Goal: Task Accomplishment & Management: Manage account settings

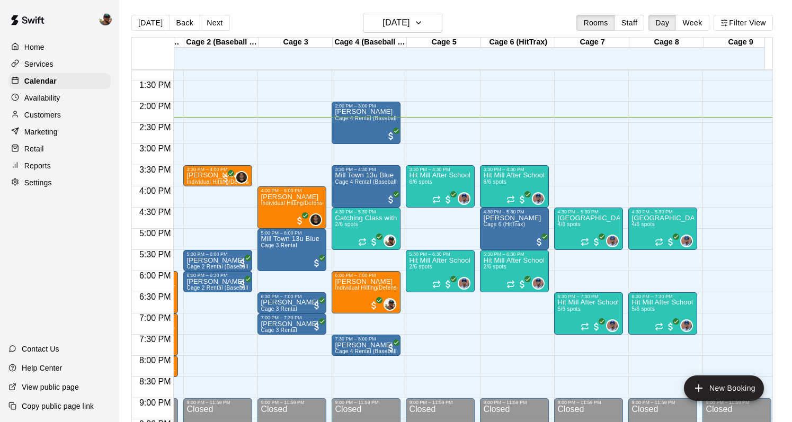
scroll to position [566, 64]
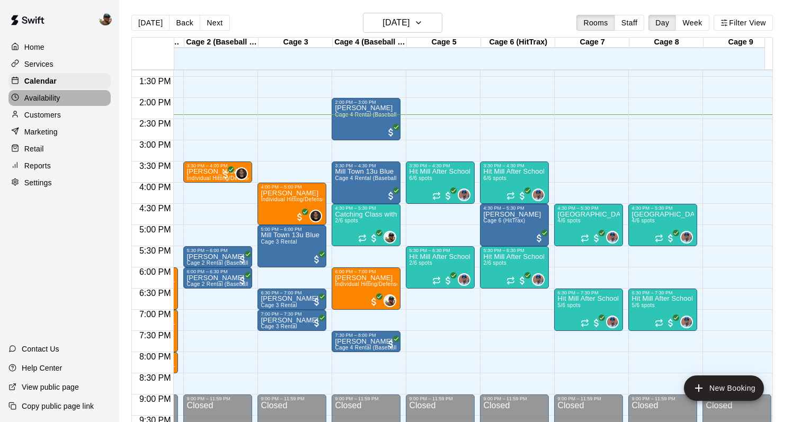
click at [51, 99] on p "Availability" at bounding box center [42, 98] width 36 height 11
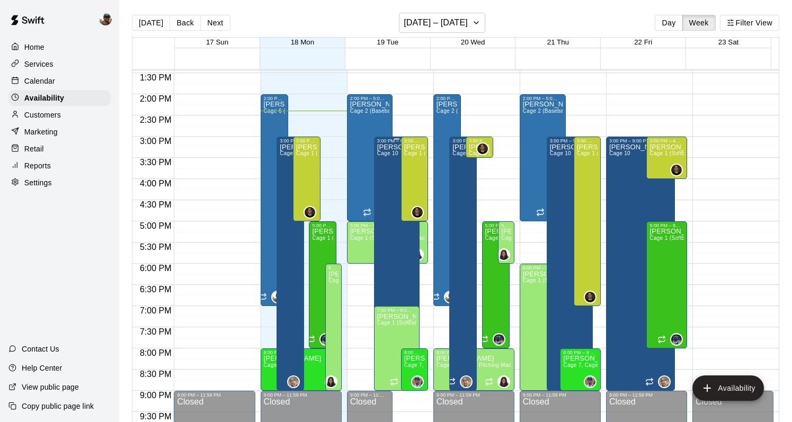
scroll to position [579, 0]
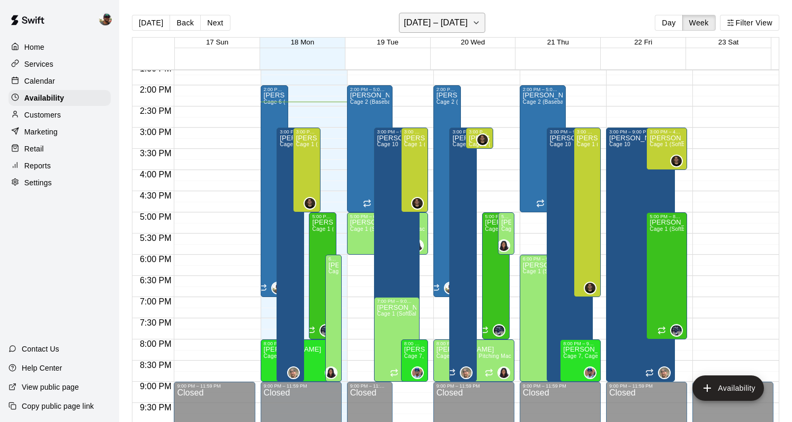
click at [472, 22] on icon "button" at bounding box center [476, 22] width 8 height 13
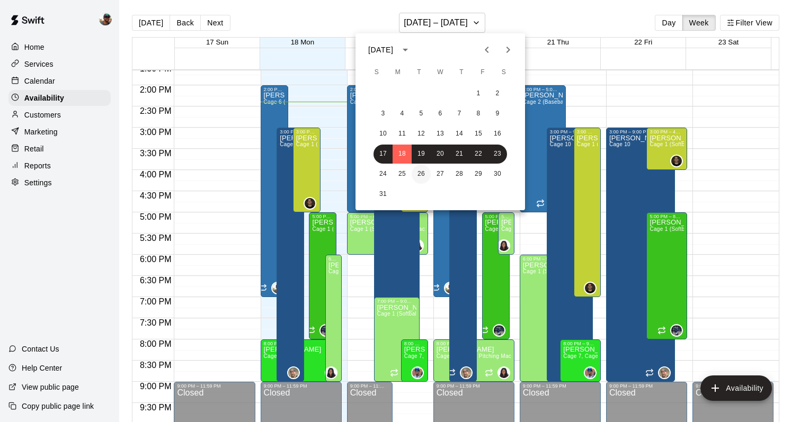
click at [427, 175] on button "26" at bounding box center [421, 174] width 19 height 19
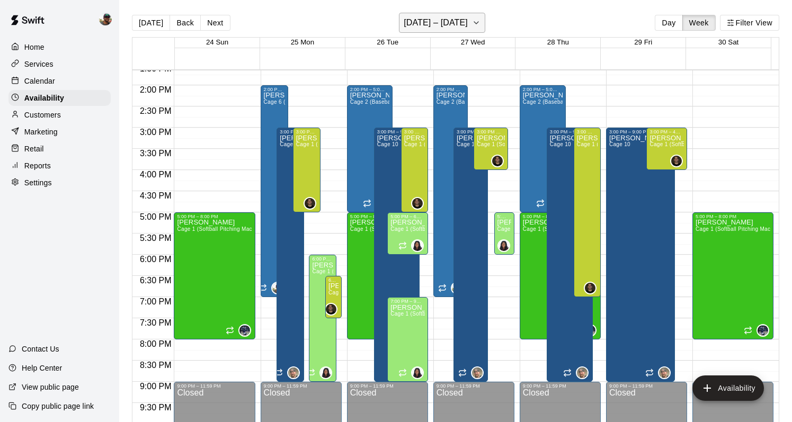
click at [473, 22] on icon "button" at bounding box center [476, 22] width 8 height 13
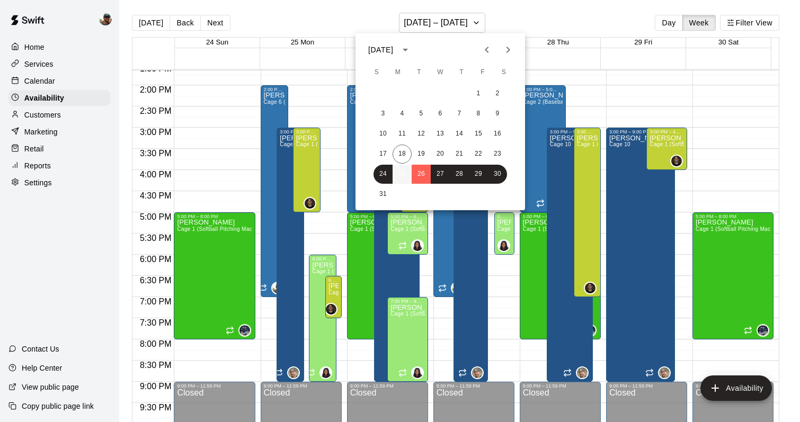
click at [404, 169] on button "25" at bounding box center [402, 174] width 19 height 19
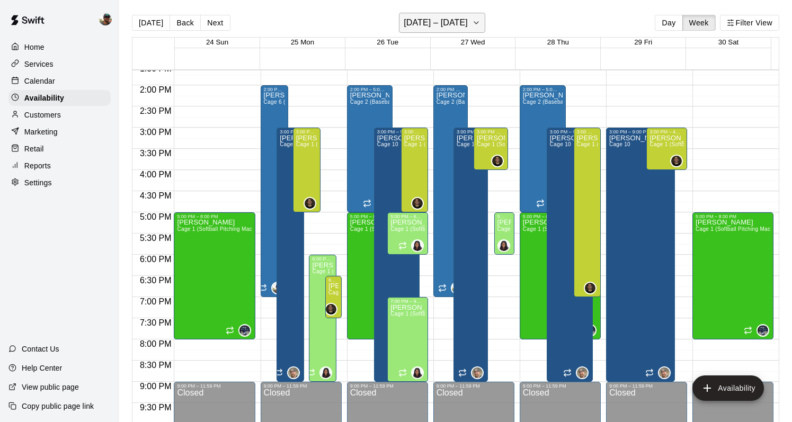
click at [472, 17] on icon "button" at bounding box center [476, 22] width 8 height 13
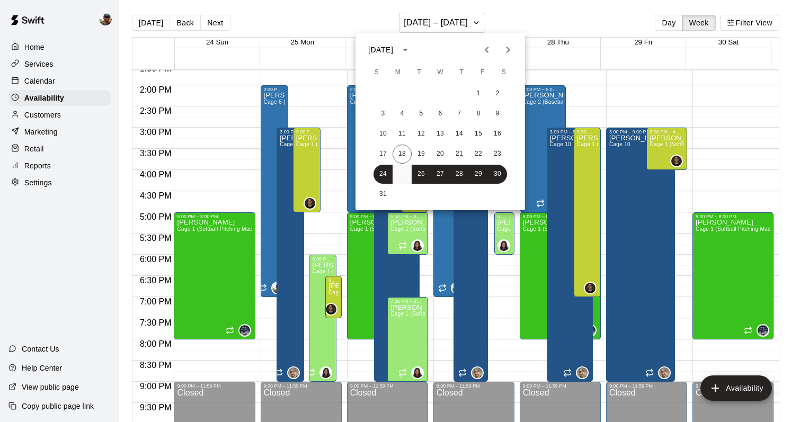
click at [401, 170] on button "25" at bounding box center [402, 174] width 19 height 19
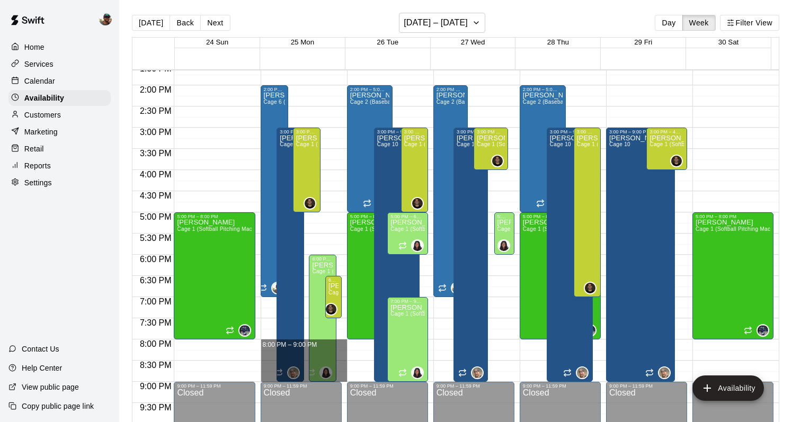
drag, startPoint x: 338, startPoint y: 345, endPoint x: 335, endPoint y: 379, distance: 34.5
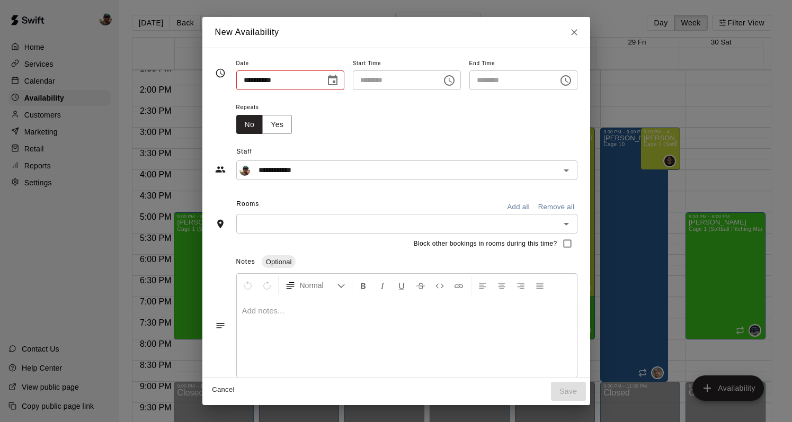
type input "**********"
type input "********"
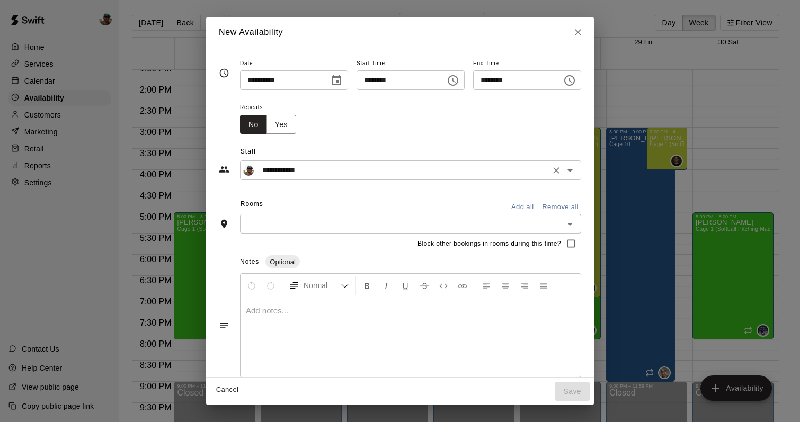
click at [417, 175] on input "**********" at bounding box center [402, 170] width 289 height 13
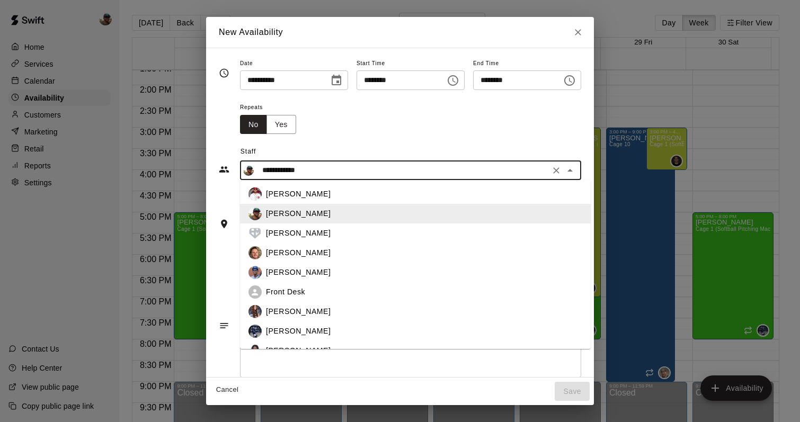
click at [584, 25] on button "Close" at bounding box center [578, 32] width 19 height 19
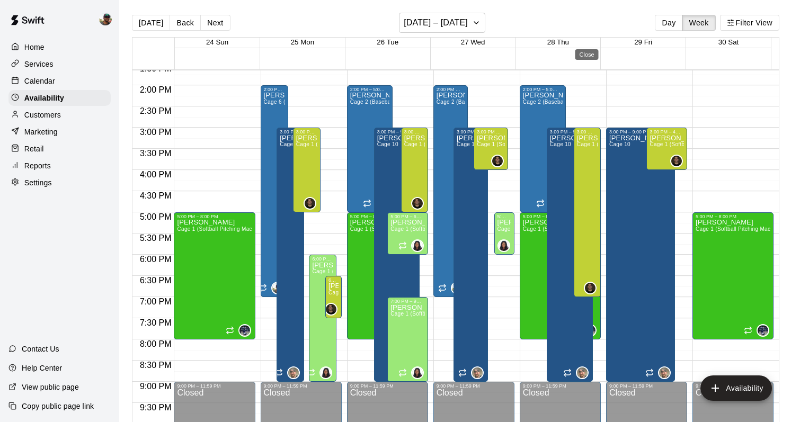
type input "**********"
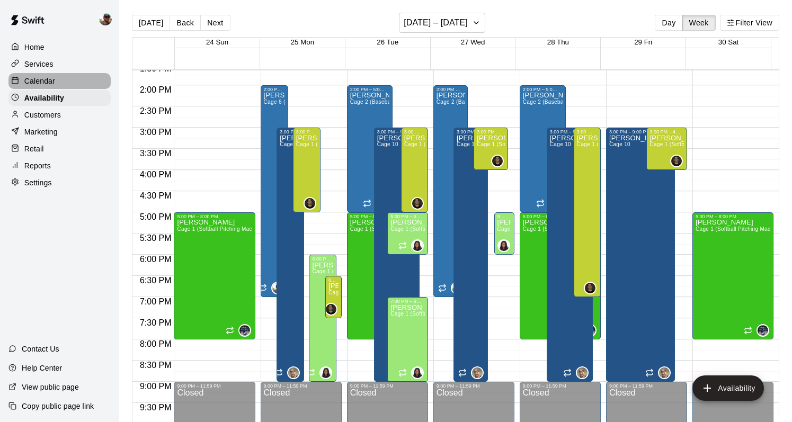
click at [54, 86] on div "Calendar" at bounding box center [59, 81] width 102 height 16
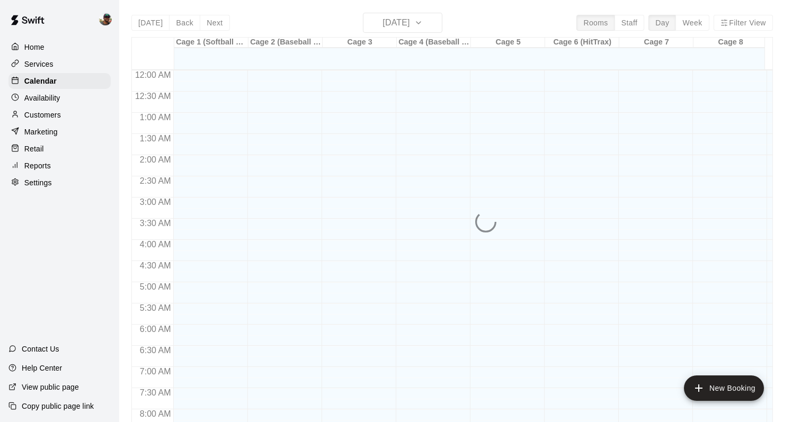
scroll to position [615, 0]
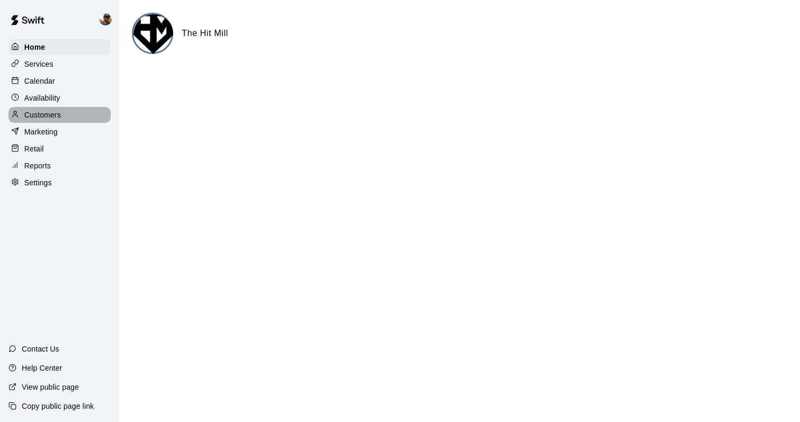
click at [45, 114] on p "Customers" at bounding box center [42, 115] width 37 height 11
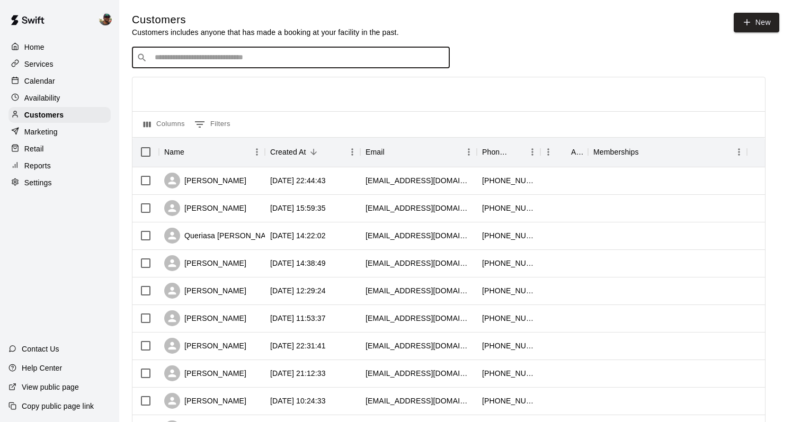
click at [219, 62] on input "Search customers by name or email" at bounding box center [299, 57] width 294 height 11
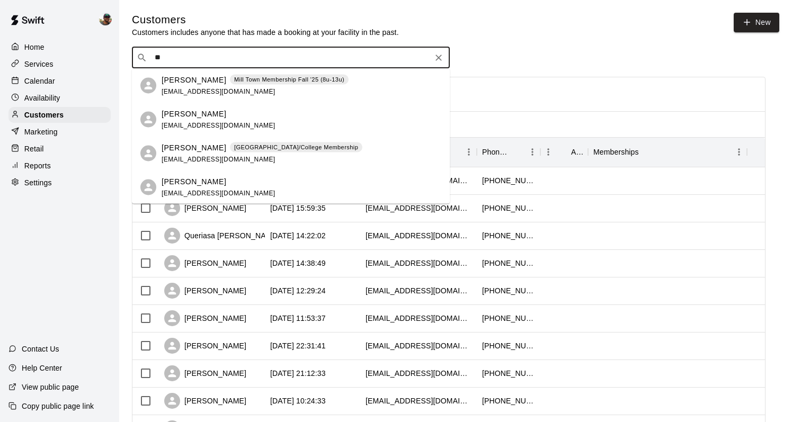
type input "*"
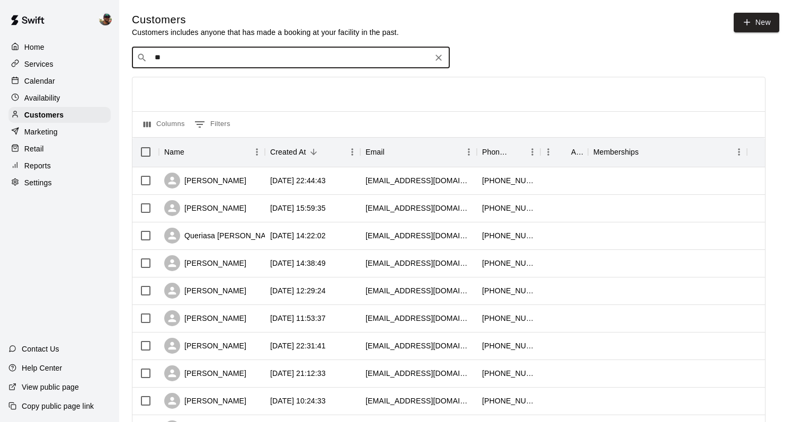
type input "*"
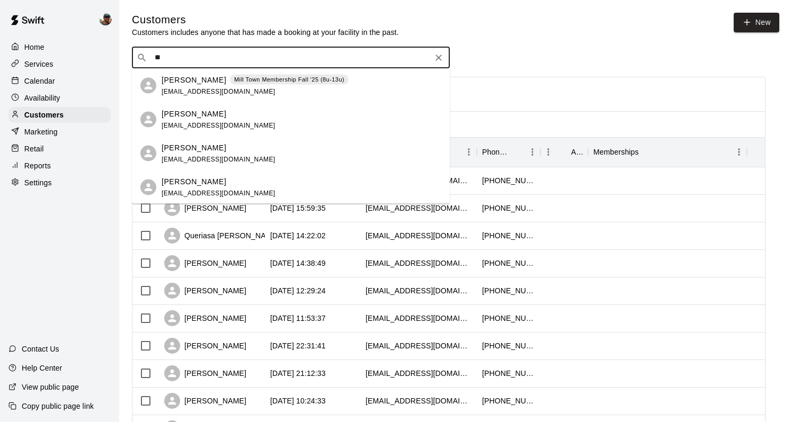
type input "*"
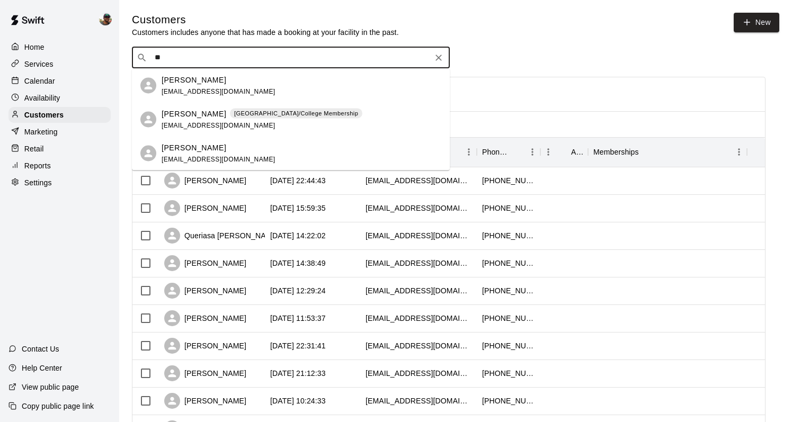
type input "***"
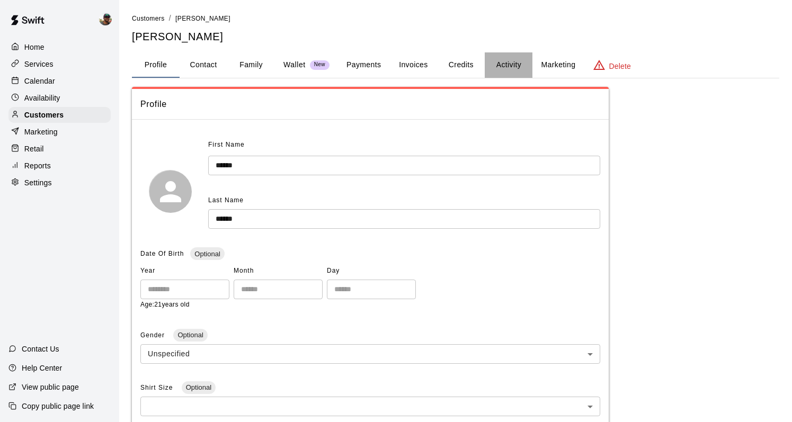
click at [513, 69] on button "Activity" at bounding box center [509, 64] width 48 height 25
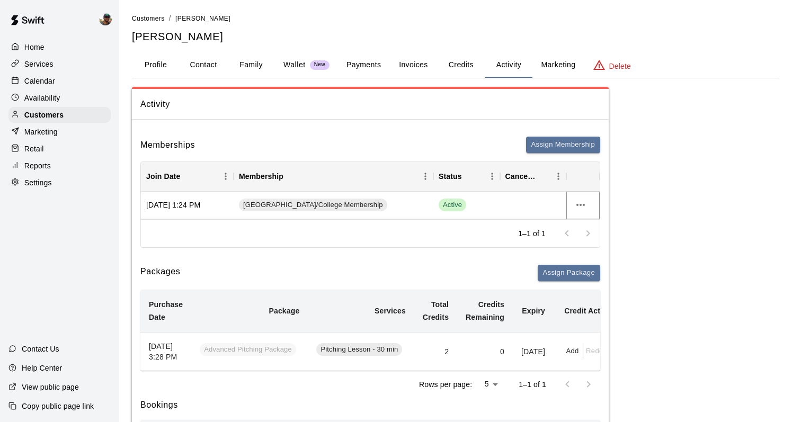
click at [578, 205] on icon "more actions" at bounding box center [581, 205] width 8 height 2
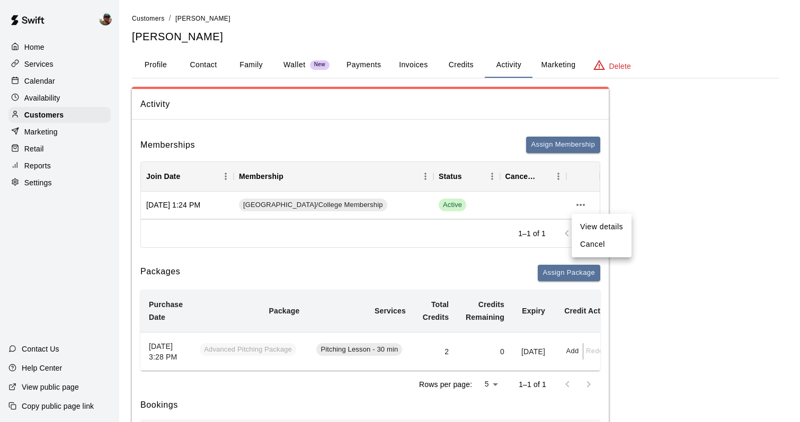
click at [530, 202] on div at bounding box center [400, 211] width 800 height 422
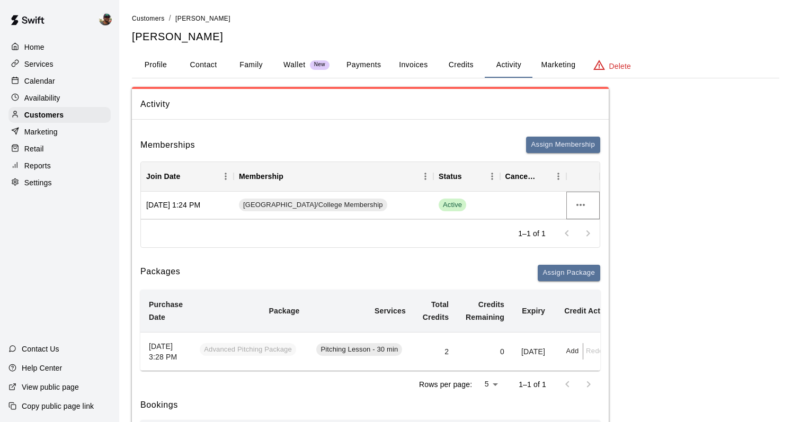
click at [580, 201] on icon "more actions" at bounding box center [580, 205] width 13 height 13
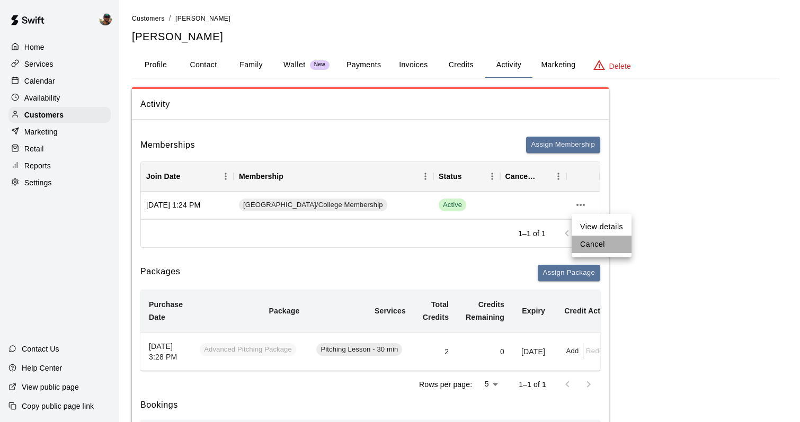
click at [589, 245] on li "Cancel" at bounding box center [602, 244] width 60 height 17
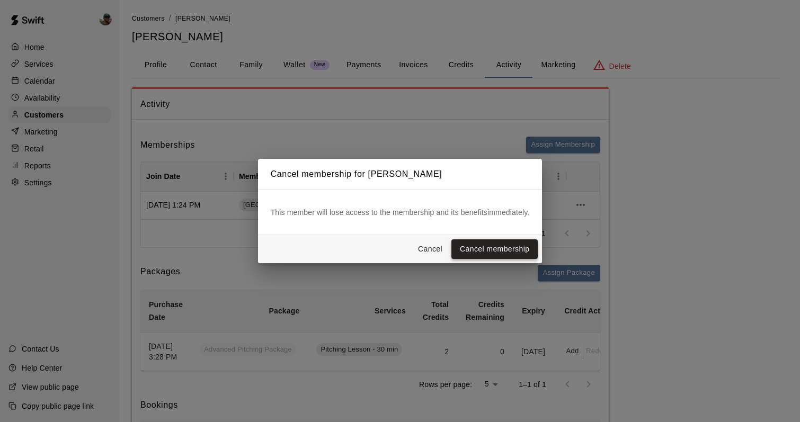
click at [511, 249] on button "Cancel membership" at bounding box center [494, 250] width 86 height 20
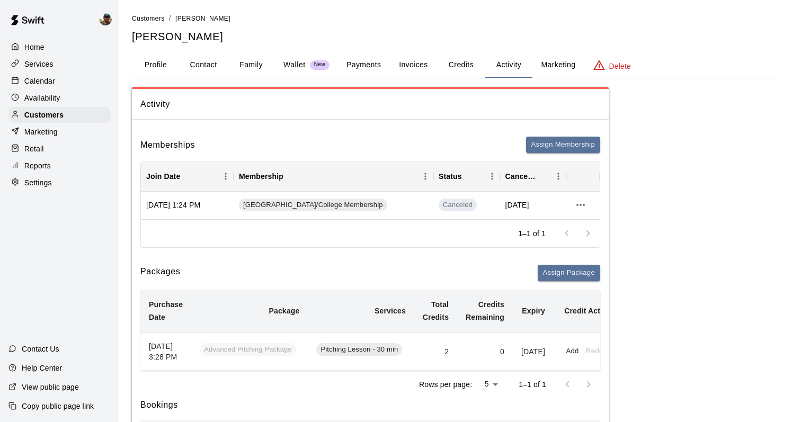
click at [50, 83] on p "Calendar" at bounding box center [39, 81] width 31 height 11
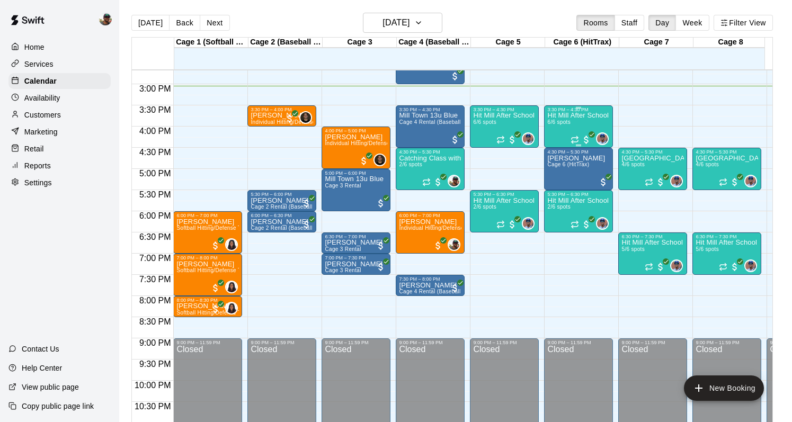
scroll to position [569, 0]
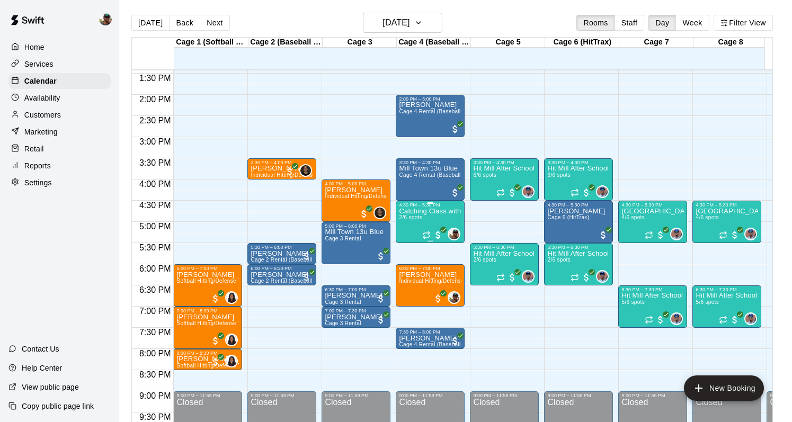
click at [435, 211] on p "Catching Class with [PERSON_NAME]" at bounding box center [430, 211] width 63 height 0
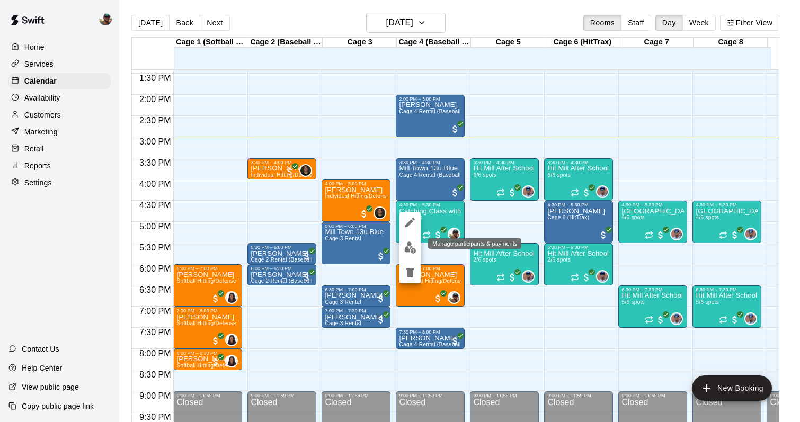
click at [411, 246] on img "edit" at bounding box center [410, 248] width 12 height 12
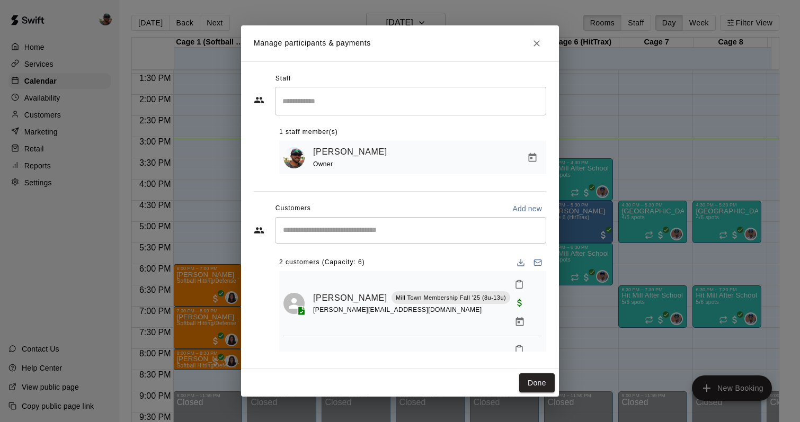
click at [332, 357] on link "Nicholas Prosch" at bounding box center [350, 364] width 74 height 14
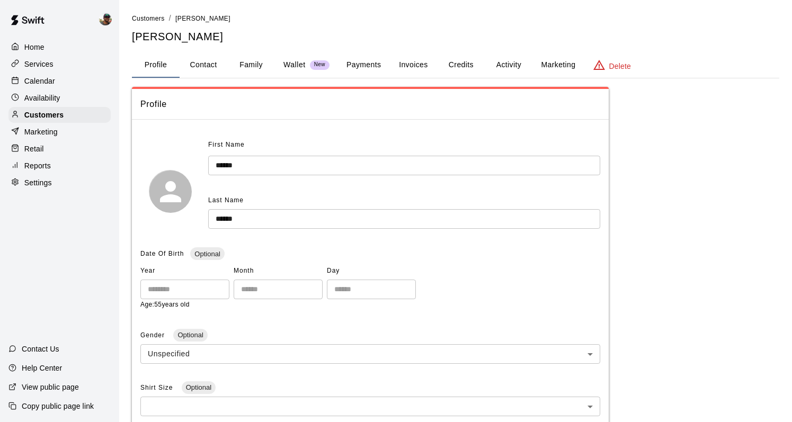
click at [195, 66] on button "Contact" at bounding box center [204, 64] width 48 height 25
select select "**"
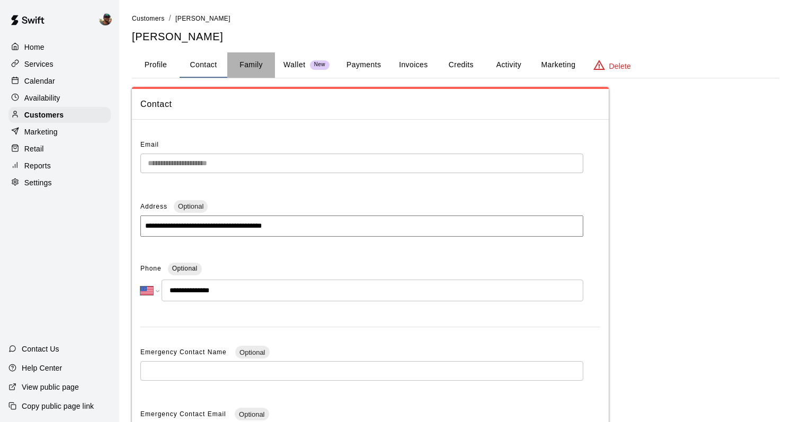
click at [250, 70] on button "Family" at bounding box center [251, 64] width 48 height 25
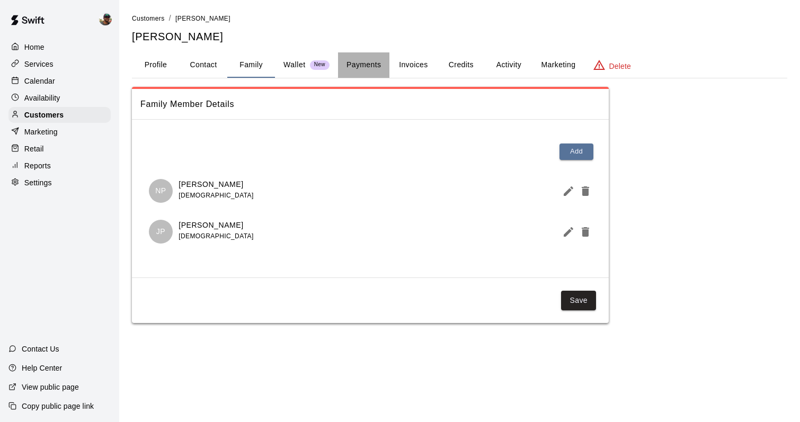
click at [344, 72] on button "Payments" at bounding box center [363, 64] width 51 height 25
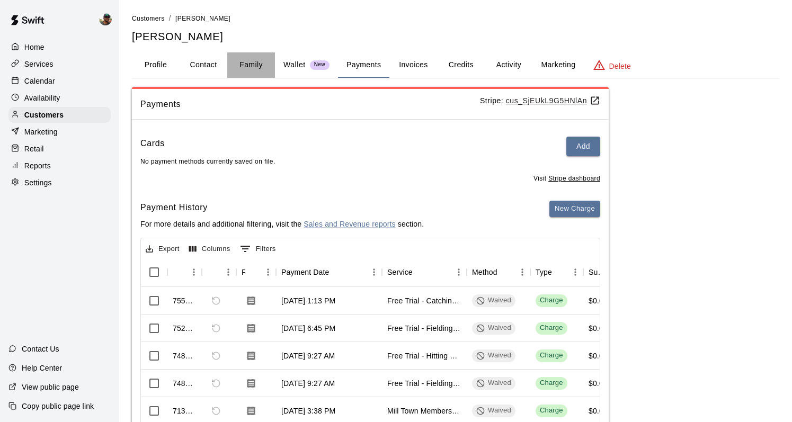
click at [256, 68] on button "Family" at bounding box center [251, 64] width 48 height 25
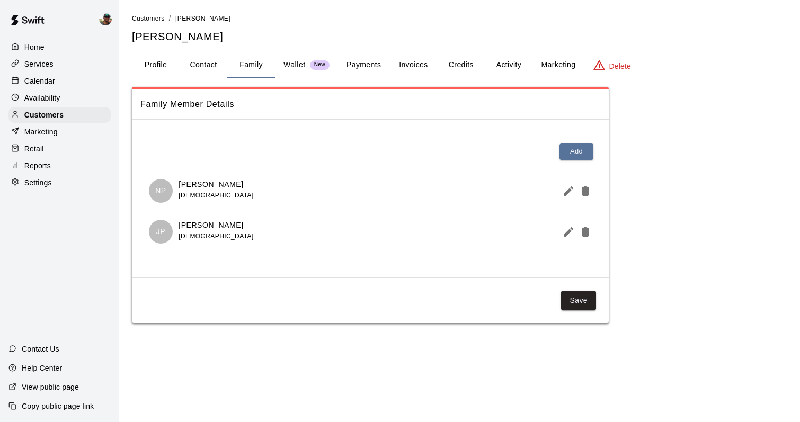
click at [49, 81] on p "Calendar" at bounding box center [39, 81] width 31 height 11
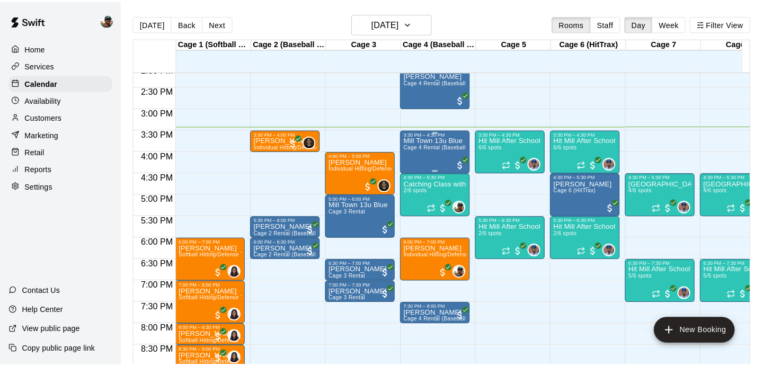
scroll to position [594, 0]
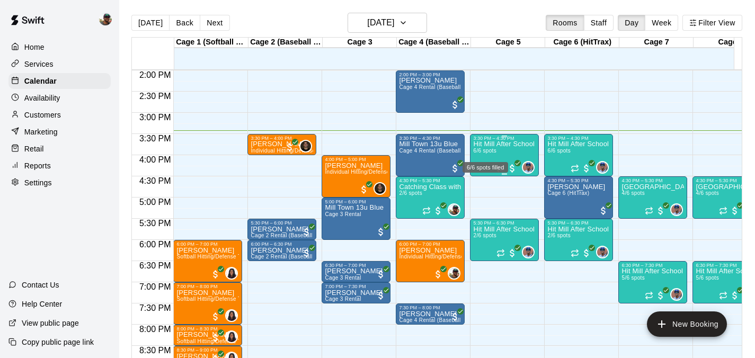
click at [494, 152] on span "6/6 spots" at bounding box center [484, 151] width 23 height 6
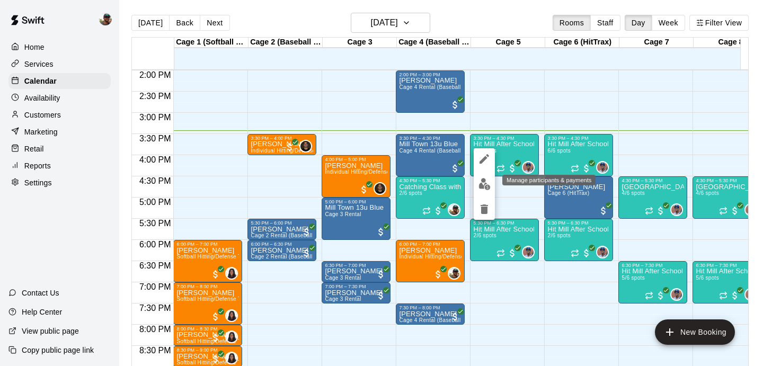
click at [479, 184] on img "edit" at bounding box center [485, 184] width 12 height 12
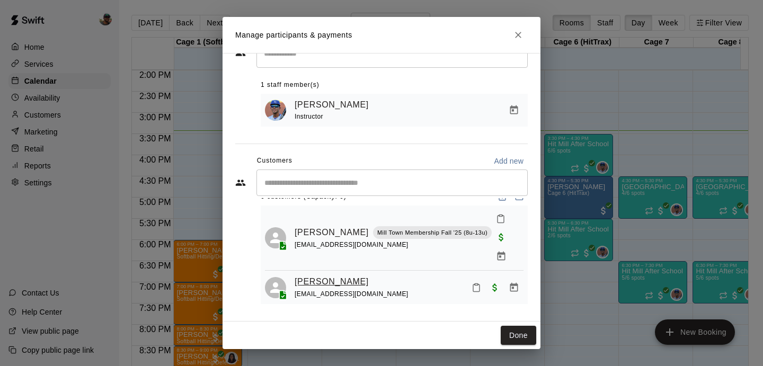
scroll to position [0, 0]
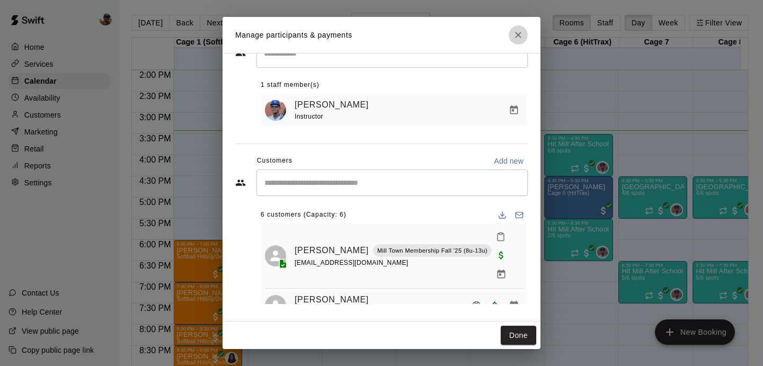
click at [519, 35] on icon "Close" at bounding box center [518, 35] width 11 height 11
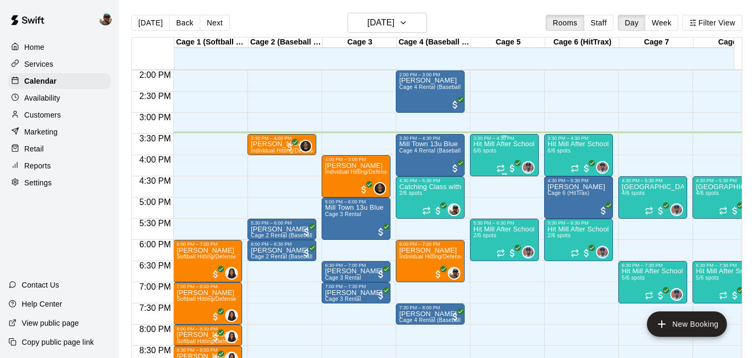
click at [488, 150] on span "6/6 spots" at bounding box center [484, 151] width 23 height 6
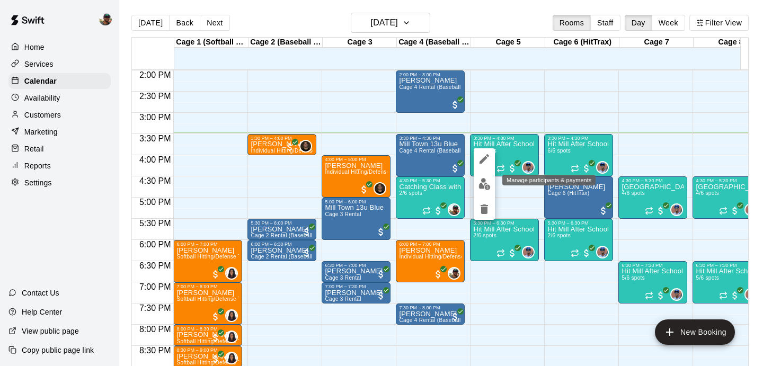
click at [479, 189] on img "edit" at bounding box center [485, 184] width 12 height 12
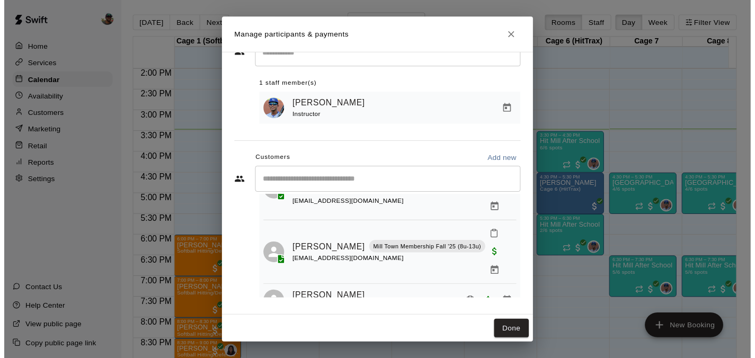
scroll to position [167, 0]
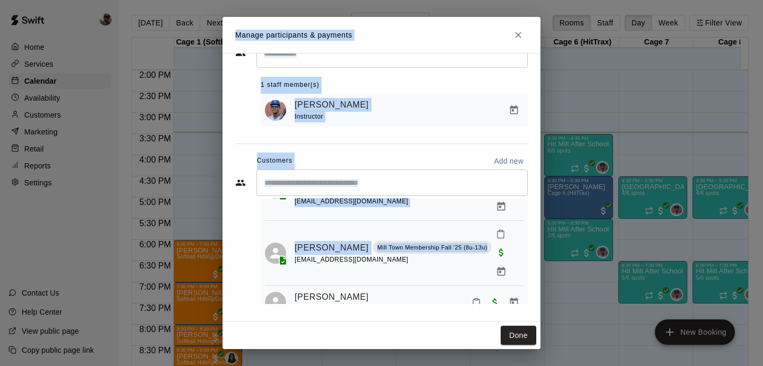
drag, startPoint x: 418, startPoint y: 22, endPoint x: 417, endPoint y: 208, distance: 186.0
click at [417, 209] on div "Manage participants & payments Staff ​ 1 staff member(s) Francis Grullon Instru…" at bounding box center [382, 183] width 318 height 332
click at [519, 24] on h2 "Manage participants & payments" at bounding box center [382, 35] width 318 height 36
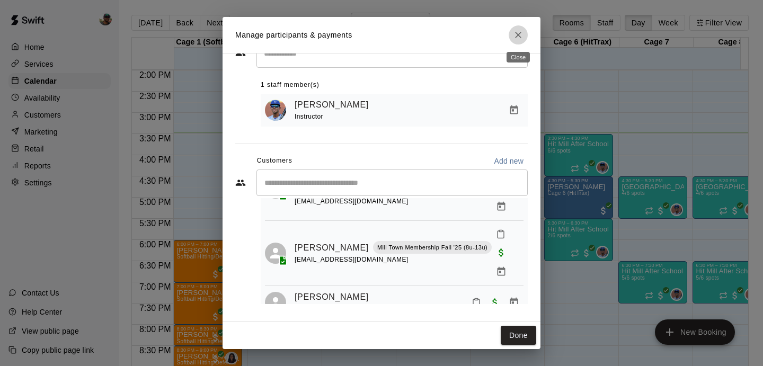
click at [518, 28] on button "Close" at bounding box center [518, 34] width 19 height 19
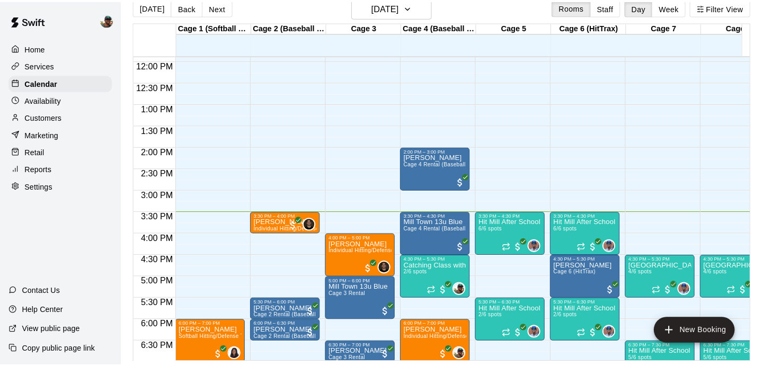
scroll to position [506, 0]
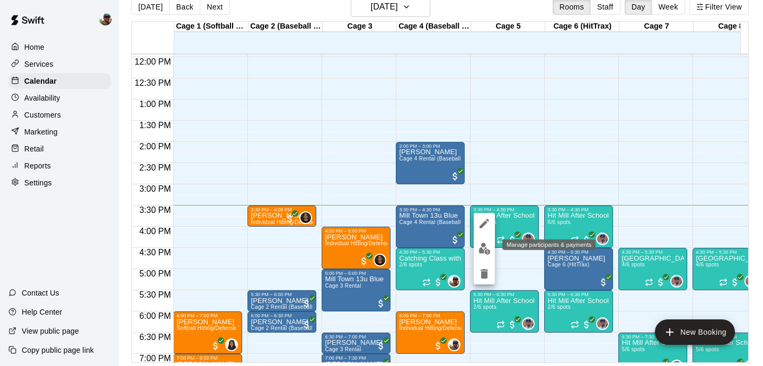
click at [481, 246] on img "edit" at bounding box center [485, 249] width 12 height 12
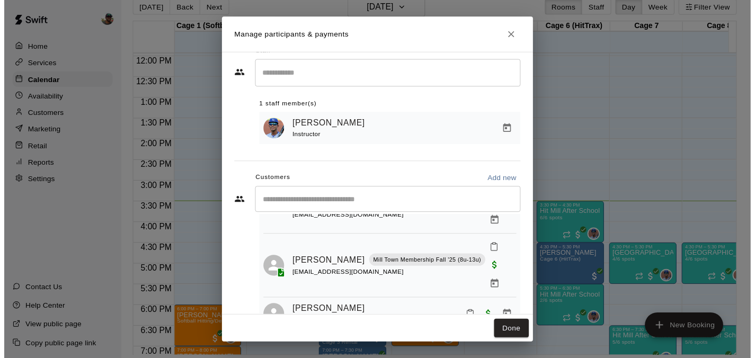
scroll to position [18, 0]
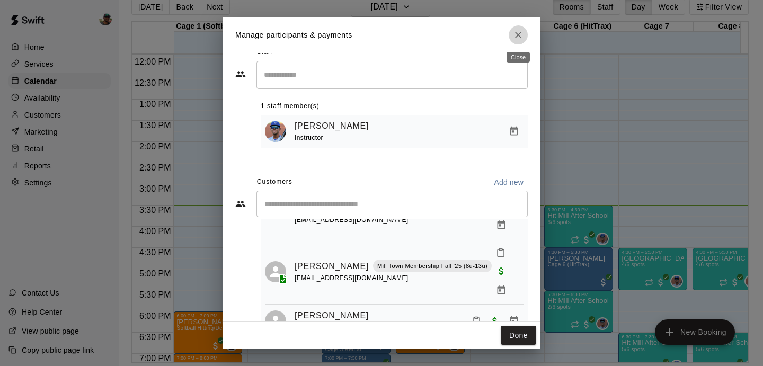
click at [517, 37] on icon "Close" at bounding box center [518, 35] width 11 height 11
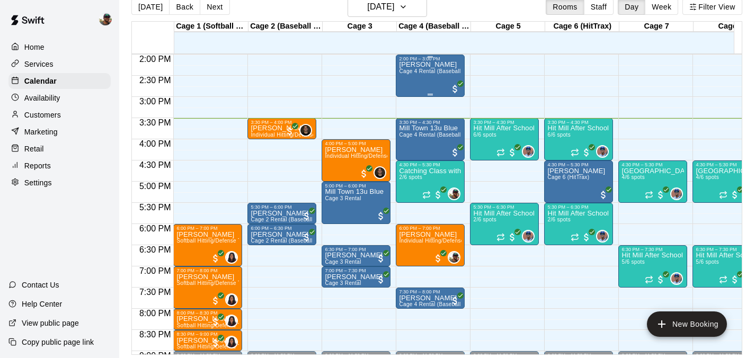
scroll to position [607, 0]
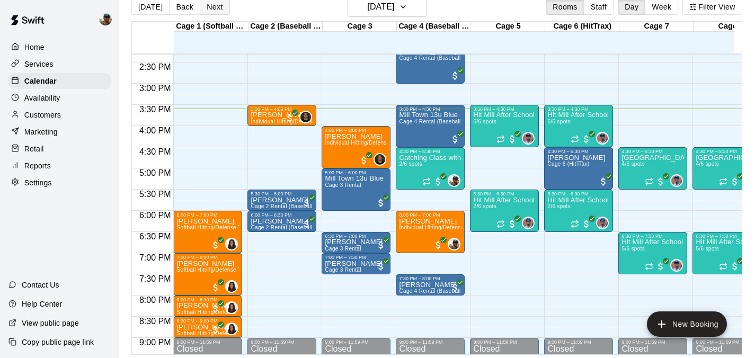
click at [206, 5] on button "Next" at bounding box center [215, 7] width 30 height 16
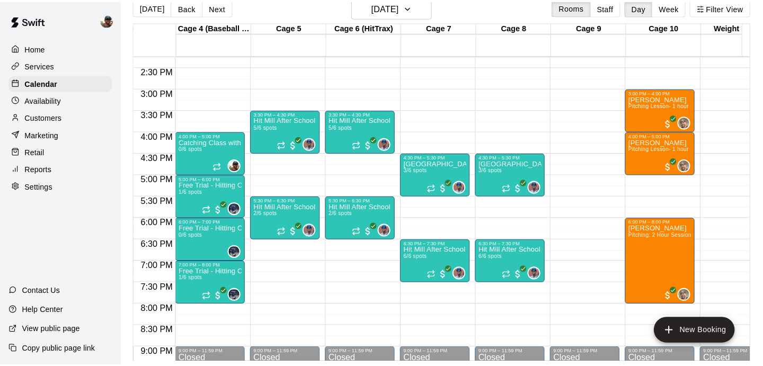
scroll to position [597, 223]
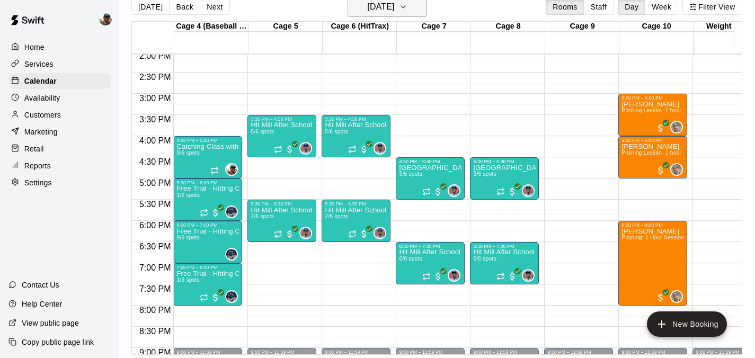
click at [394, 11] on h6 "Tuesday Aug 19" at bounding box center [380, 6] width 27 height 15
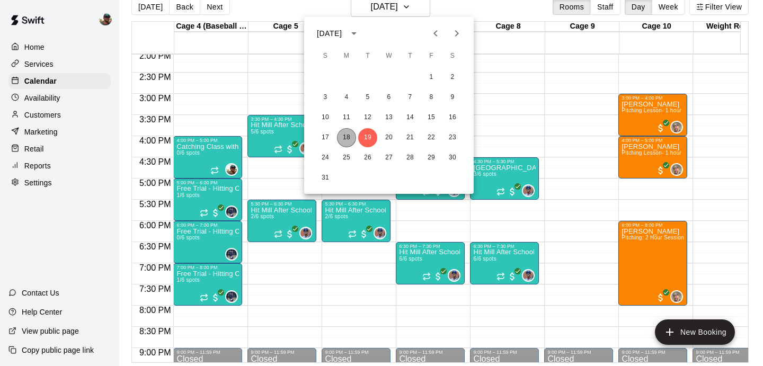
click at [343, 139] on button "18" at bounding box center [346, 137] width 19 height 19
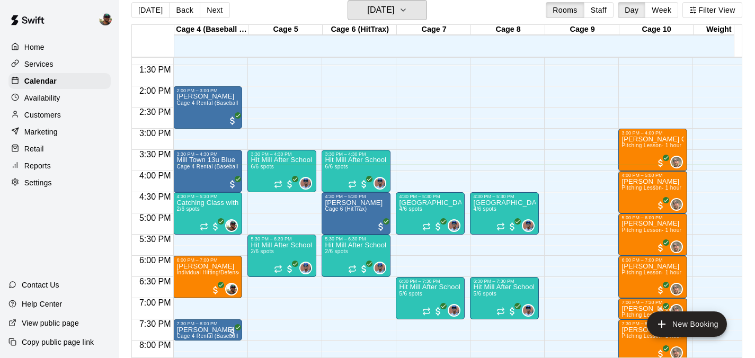
scroll to position [586, 223]
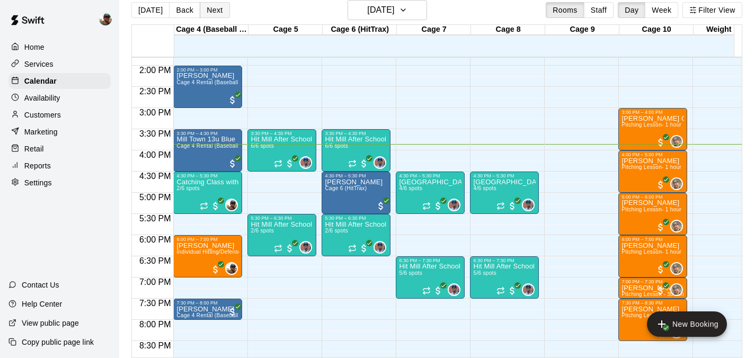
click at [216, 8] on button "Next" at bounding box center [215, 10] width 30 height 16
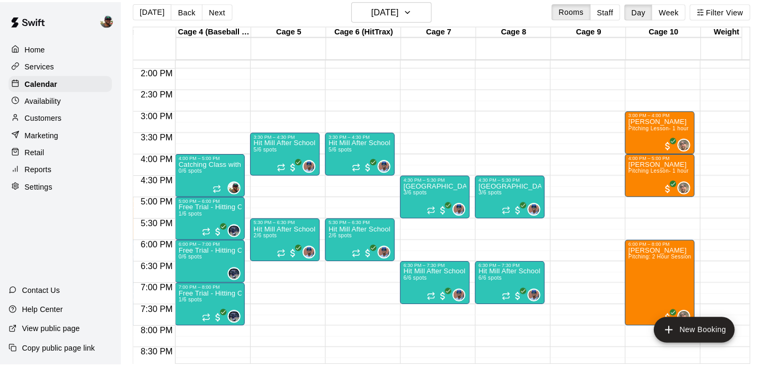
scroll to position [602, 223]
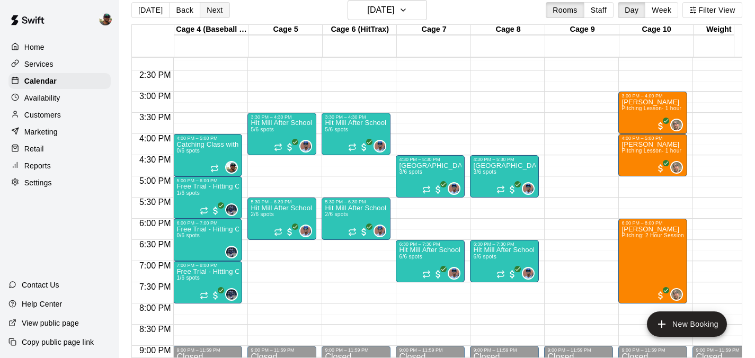
click at [213, 11] on button "Next" at bounding box center [215, 10] width 30 height 16
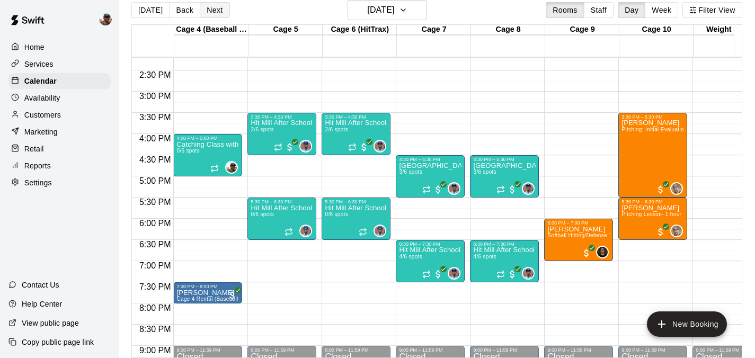
click at [213, 11] on button "Next" at bounding box center [215, 10] width 30 height 16
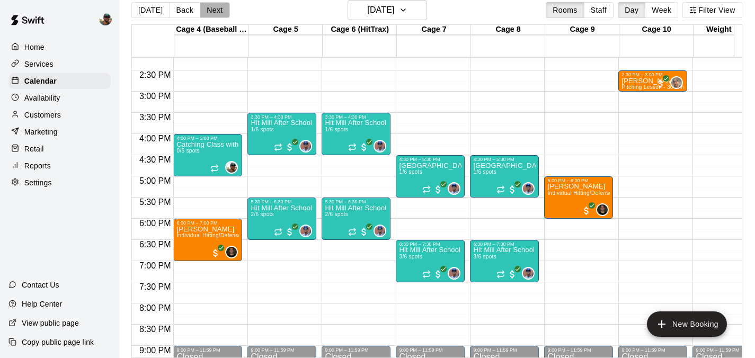
click at [213, 11] on button "Next" at bounding box center [215, 10] width 30 height 16
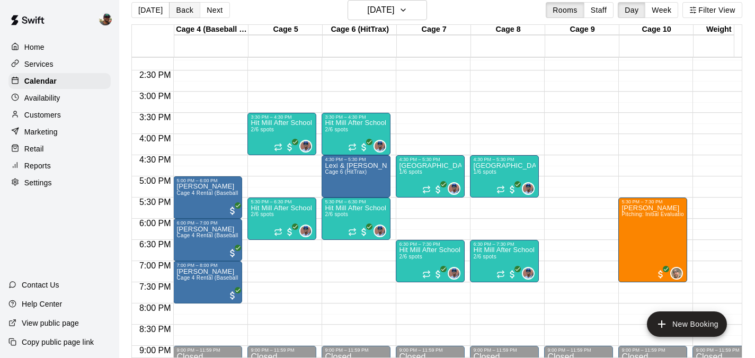
click at [180, 8] on button "Back" at bounding box center [184, 10] width 31 height 16
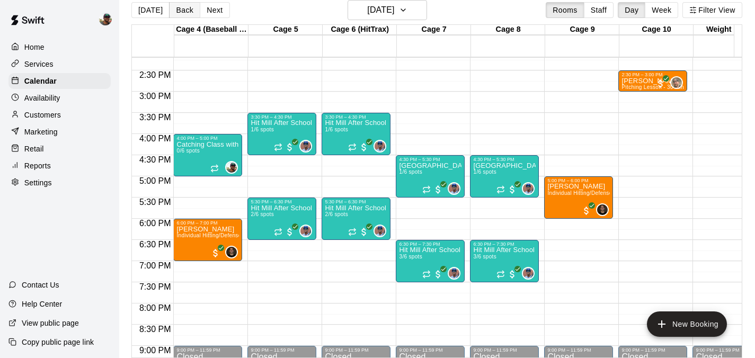
click at [180, 8] on button "Back" at bounding box center [184, 10] width 31 height 16
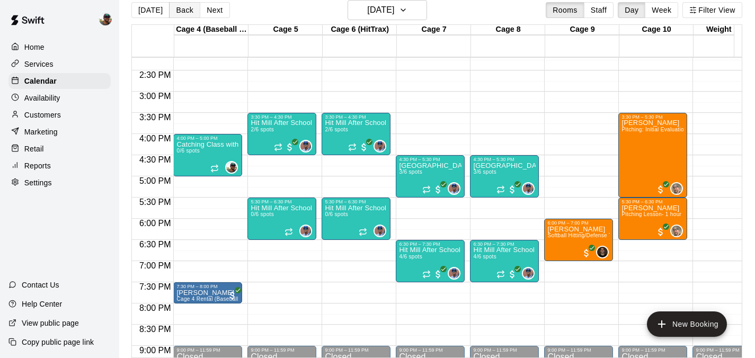
click at [180, 8] on button "Back" at bounding box center [184, 10] width 31 height 16
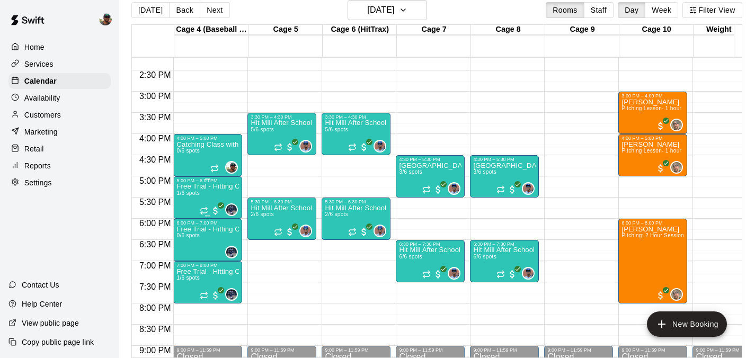
click at [206, 195] on div "Free Trial - Hitting Class with JT Marr (8U-10U) 1/6 spots" at bounding box center [207, 362] width 63 height 358
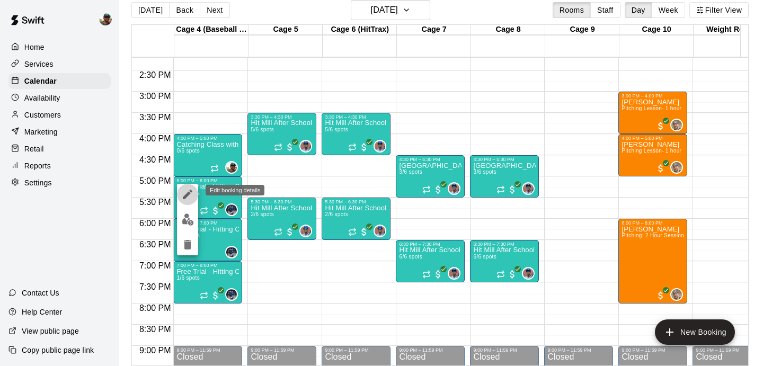
click at [190, 196] on icon "edit" at bounding box center [187, 194] width 13 height 13
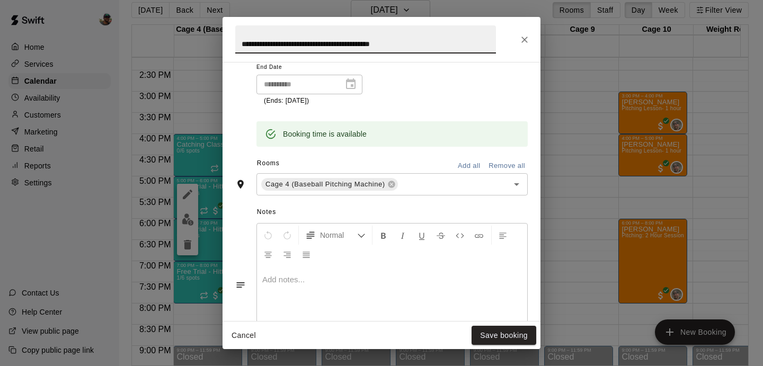
scroll to position [266, 0]
click at [522, 42] on icon "Close" at bounding box center [524, 40] width 6 height 6
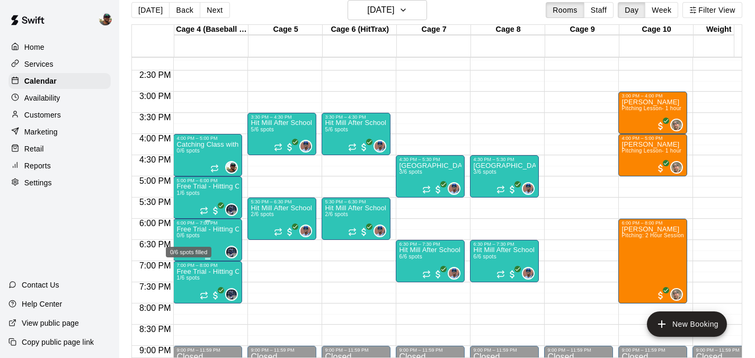
click at [198, 238] on span "0/6 spots" at bounding box center [187, 236] width 23 height 6
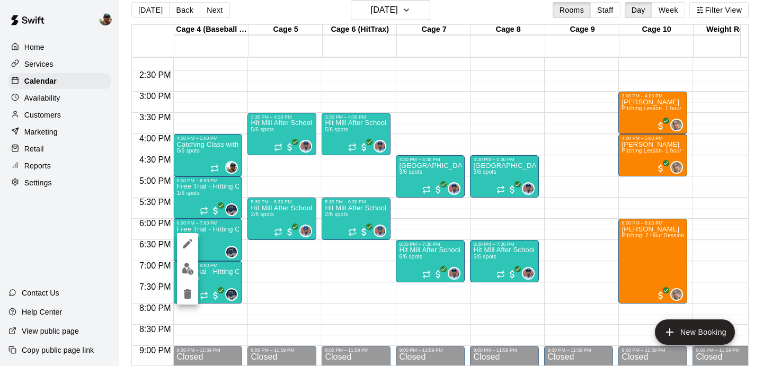
click at [188, 238] on icon "edit" at bounding box center [187, 243] width 13 height 13
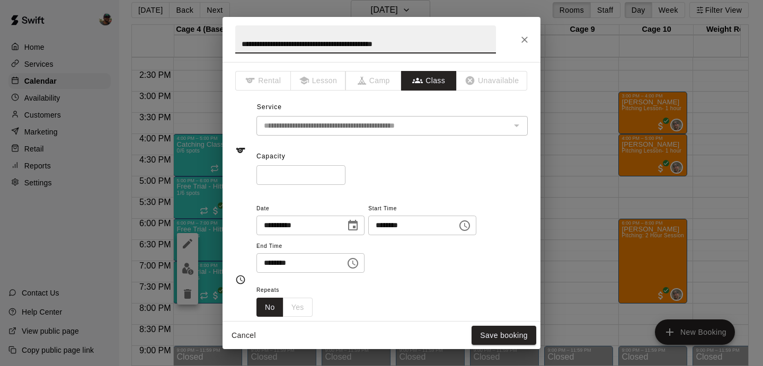
click at [521, 36] on icon "Close" at bounding box center [524, 39] width 11 height 11
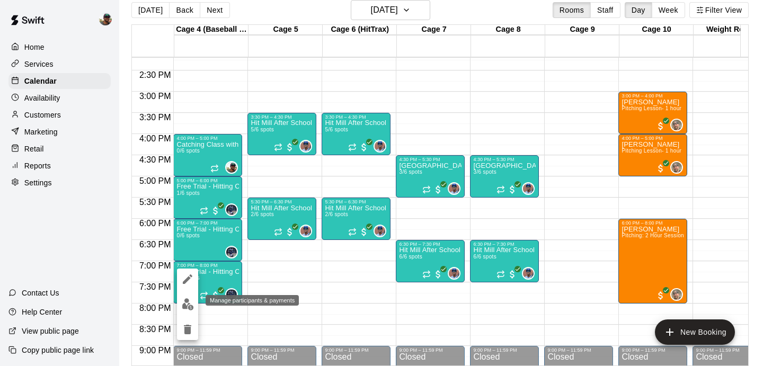
click at [183, 307] on img "edit" at bounding box center [188, 304] width 12 height 12
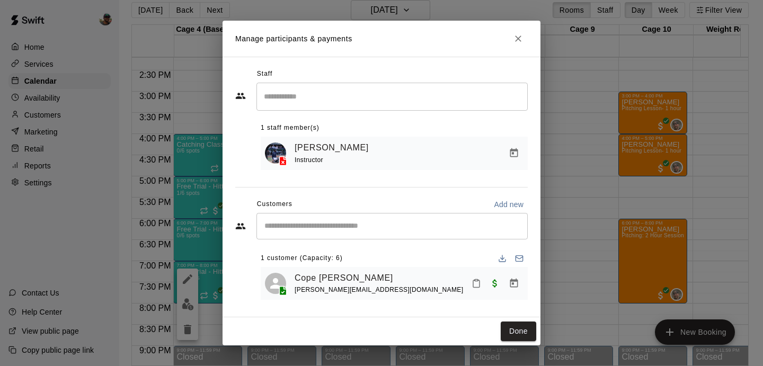
click at [518, 40] on icon "Close" at bounding box center [518, 38] width 11 height 11
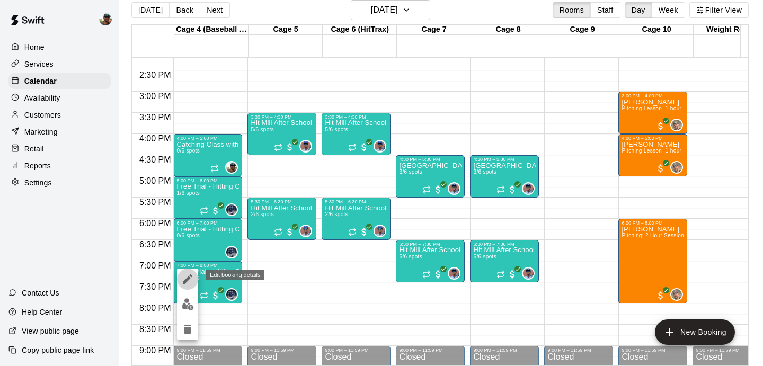
click at [185, 280] on icon "edit" at bounding box center [188, 279] width 10 height 10
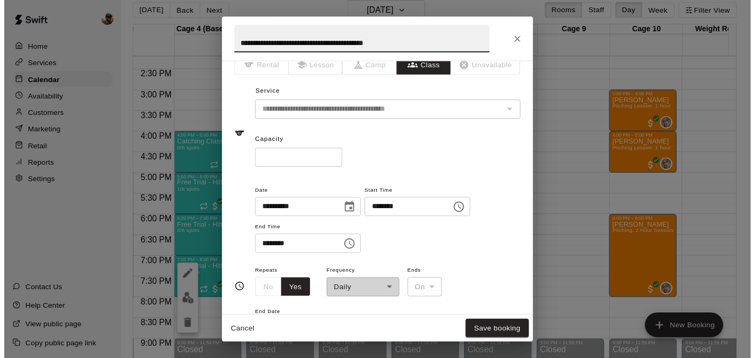
scroll to position [13, 0]
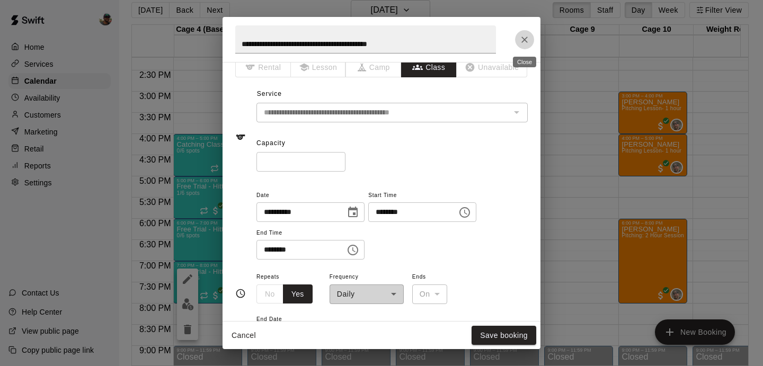
click at [525, 34] on icon "Close" at bounding box center [524, 39] width 11 height 11
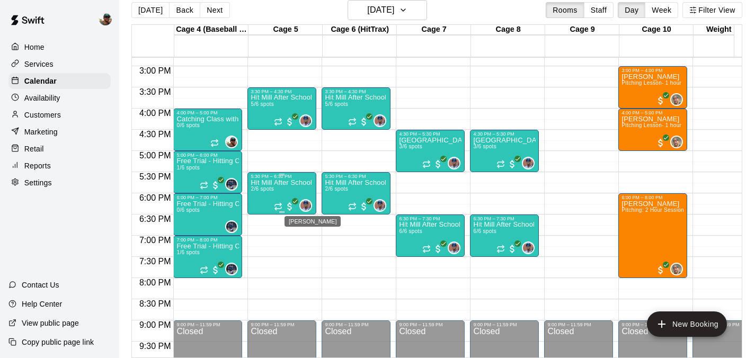
scroll to position [646, 223]
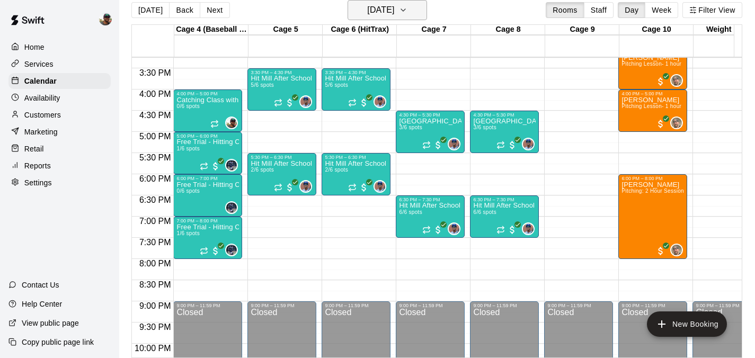
click at [408, 5] on icon "button" at bounding box center [403, 10] width 8 height 13
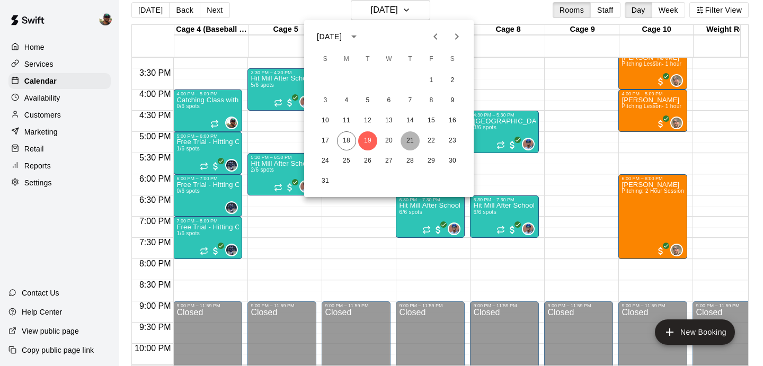
click at [409, 141] on button "21" at bounding box center [410, 140] width 19 height 19
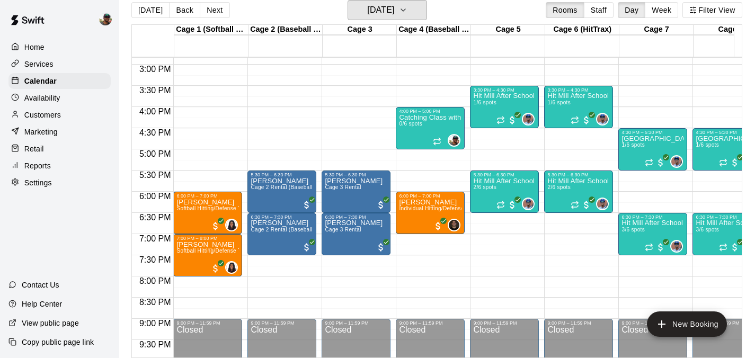
scroll to position [628, 0]
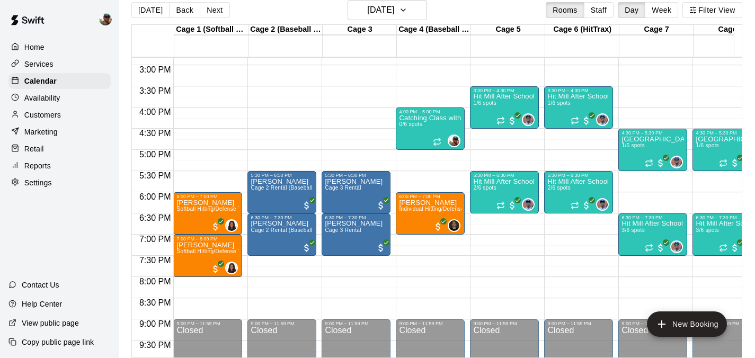
click at [216, 11] on button "Next" at bounding box center [215, 10] width 30 height 16
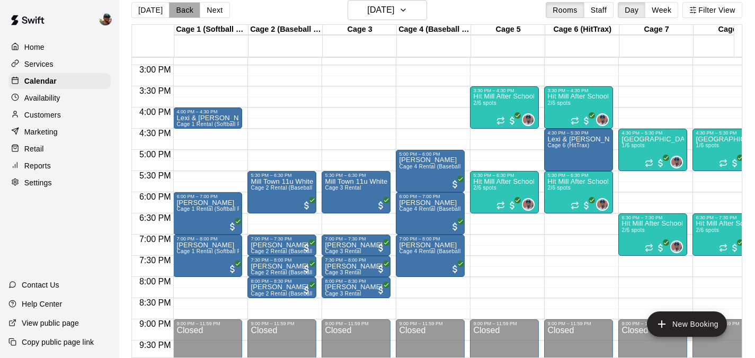
click at [187, 10] on button "Back" at bounding box center [184, 10] width 31 height 16
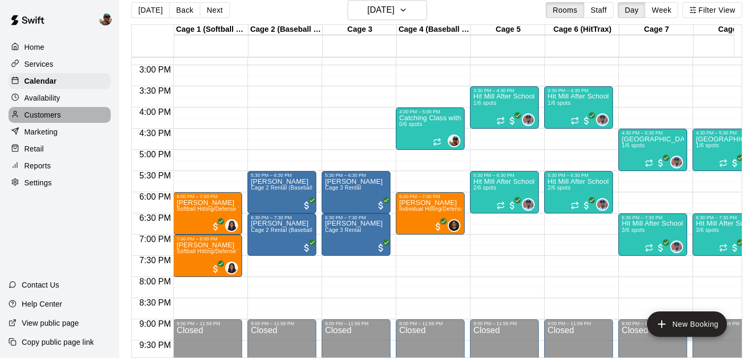
click at [46, 113] on p "Customers" at bounding box center [42, 115] width 37 height 11
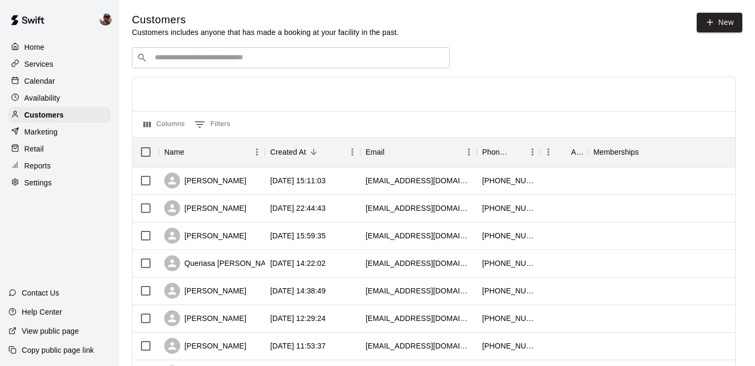
click at [307, 56] on input "Search customers by name or email" at bounding box center [299, 57] width 294 height 11
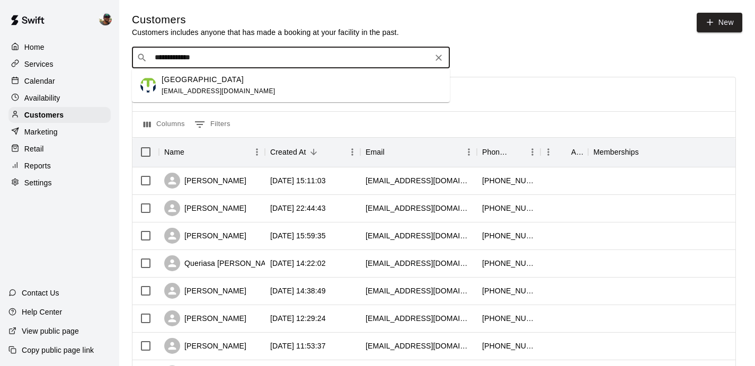
type input "**********"
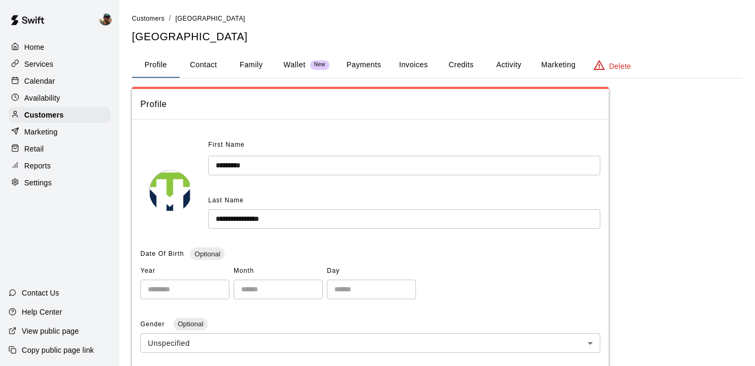
click at [418, 61] on button "Invoices" at bounding box center [413, 64] width 48 height 25
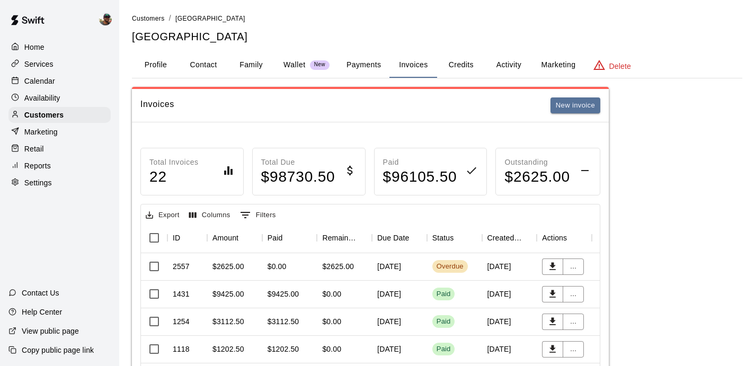
scroll to position [26, 0]
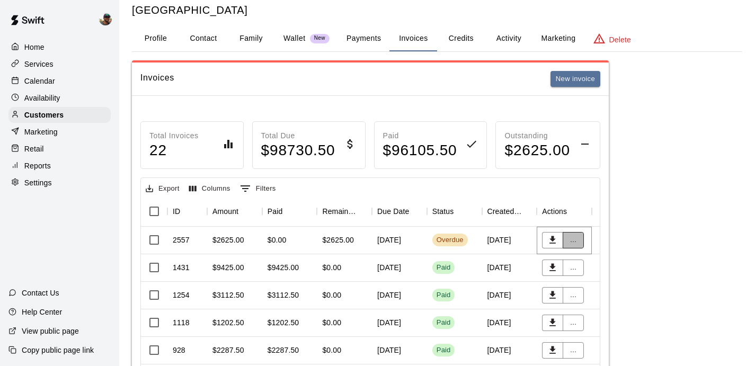
click at [576, 237] on button "..." at bounding box center [573, 240] width 21 height 16
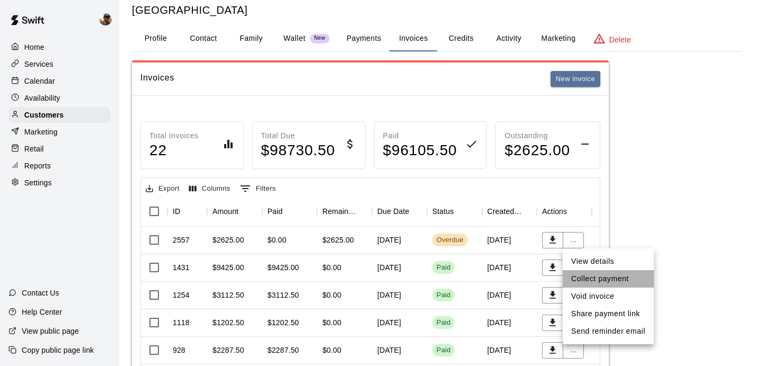
click at [592, 281] on li "Collect payment" at bounding box center [608, 278] width 91 height 17
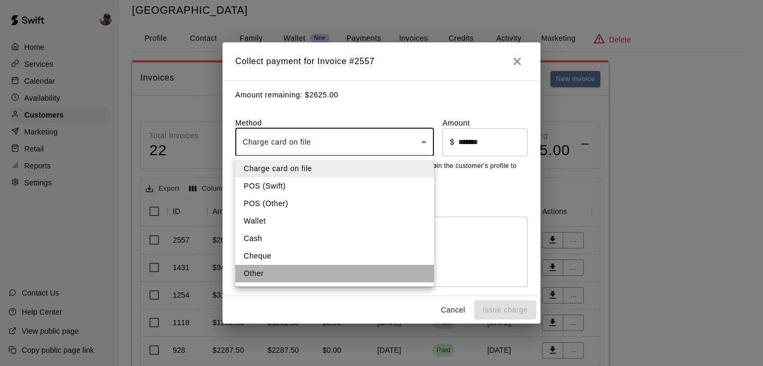
click at [278, 268] on li "Other" at bounding box center [334, 273] width 199 height 17
type input "*****"
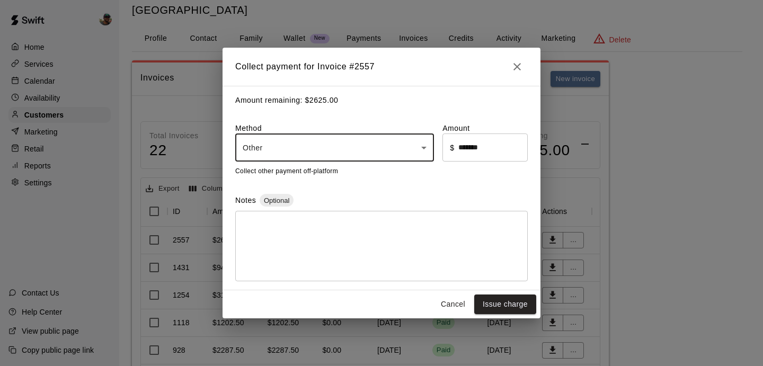
click at [308, 237] on textarea at bounding box center [382, 246] width 278 height 53
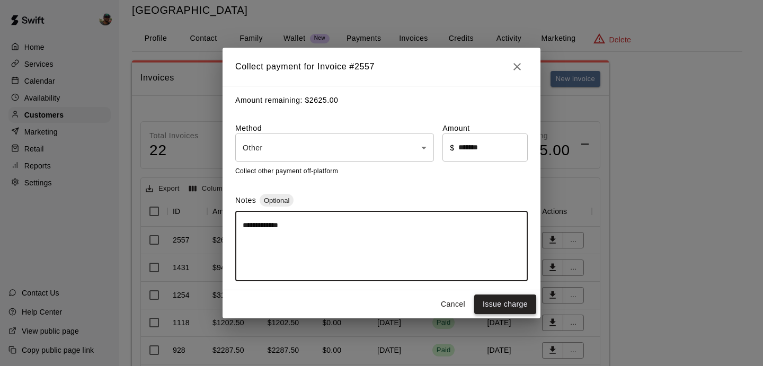
type textarea "**********"
click at [495, 302] on button "Issue charge" at bounding box center [505, 305] width 62 height 20
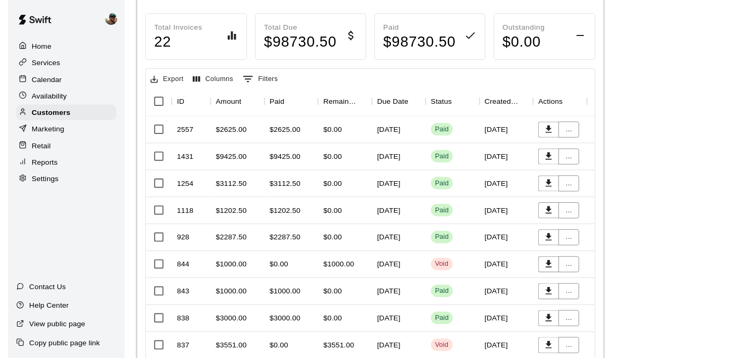
scroll to position [0, 0]
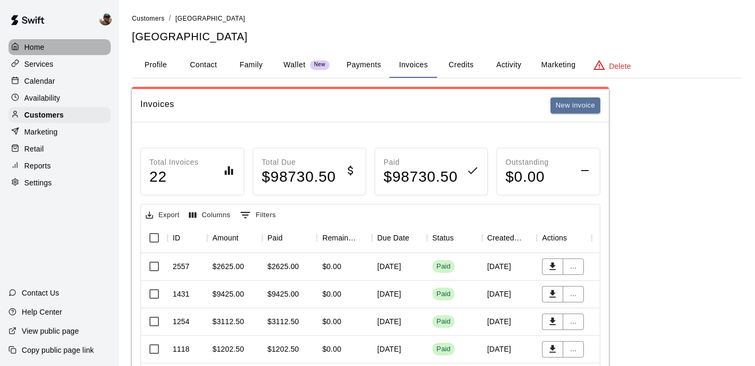
click at [39, 45] on p "Home" at bounding box center [34, 47] width 20 height 11
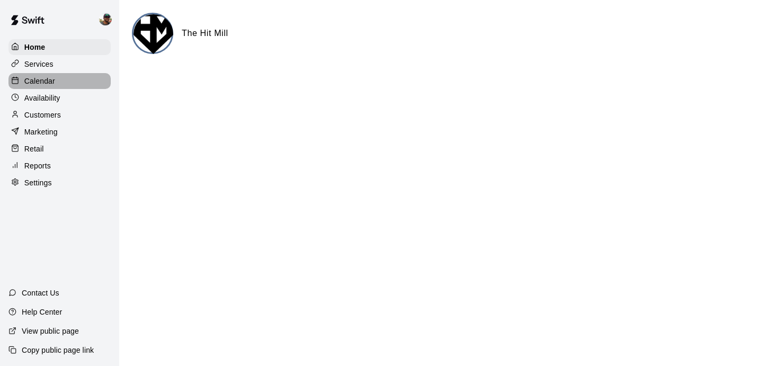
click at [51, 84] on p "Calendar" at bounding box center [39, 81] width 31 height 11
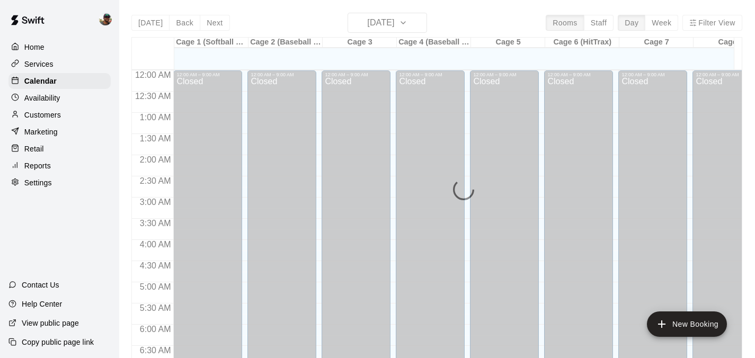
scroll to position [676, 0]
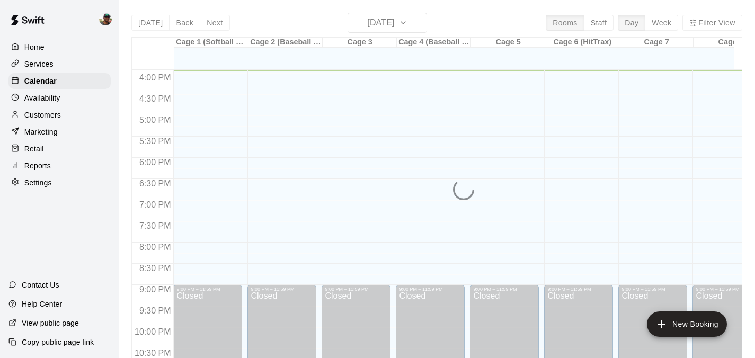
click at [426, 24] on div "Today Back Next Monday Aug 18 Rooms Staff Day Week Filter View Cage 1 (Softball…" at bounding box center [436, 192] width 611 height 358
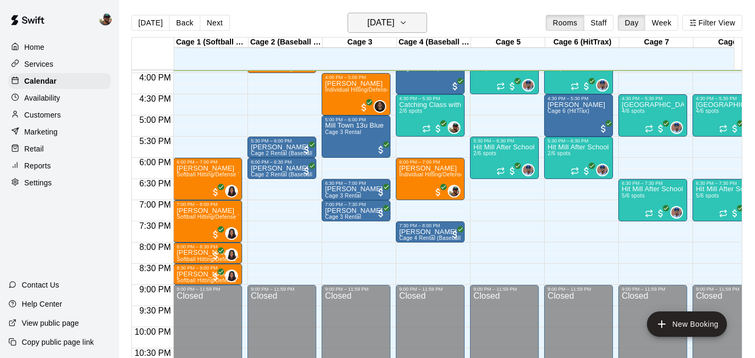
click at [425, 24] on button "[DATE]" at bounding box center [387, 23] width 79 height 20
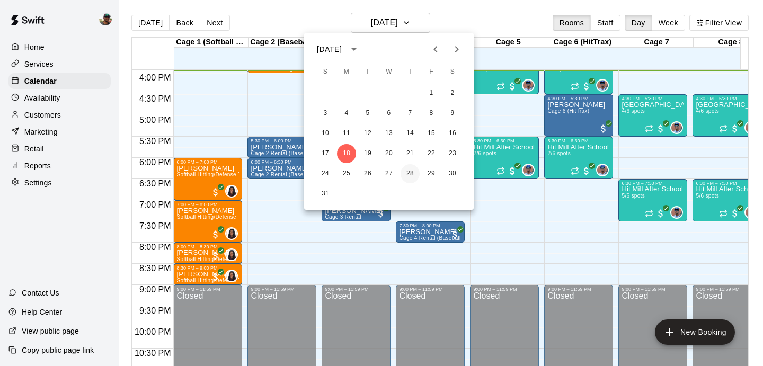
click at [417, 175] on button "28" at bounding box center [410, 173] width 19 height 19
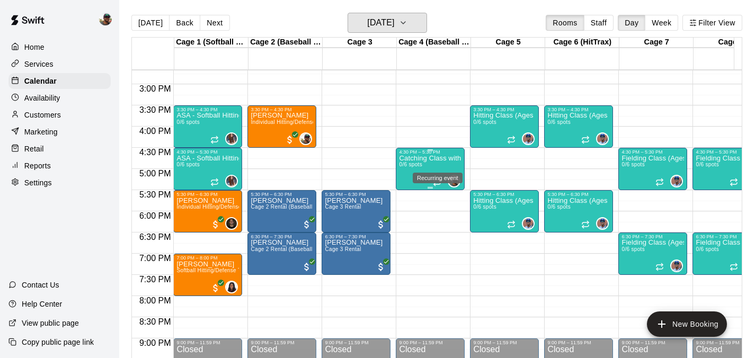
scroll to position [619, 0]
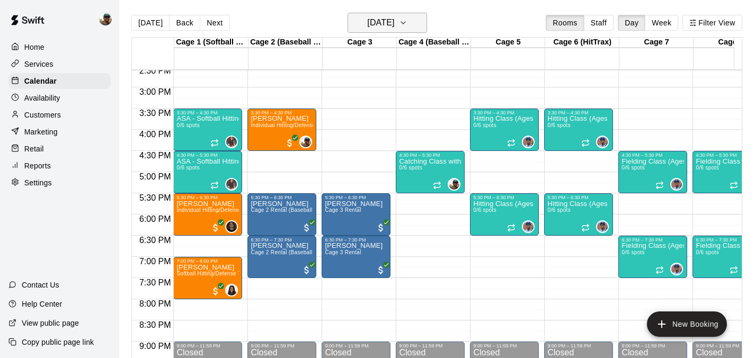
click at [405, 23] on icon "button" at bounding box center [403, 23] width 4 height 2
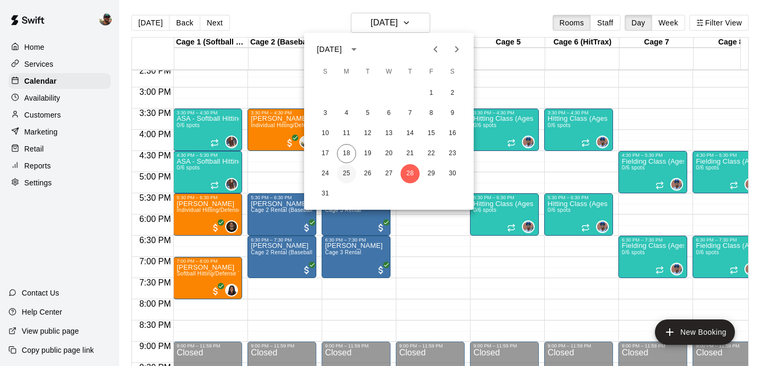
click at [349, 172] on button "25" at bounding box center [346, 173] width 19 height 19
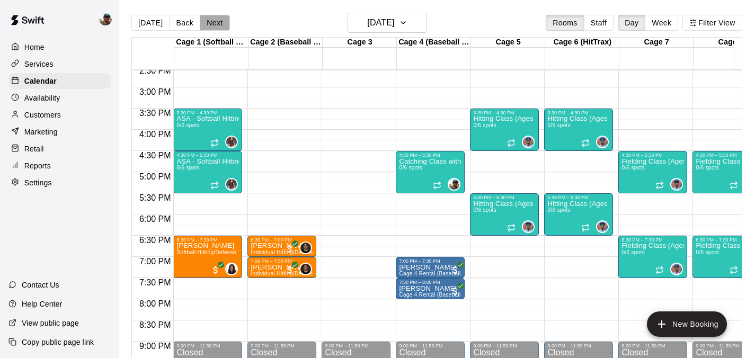
click at [222, 20] on button "Next" at bounding box center [215, 23] width 30 height 16
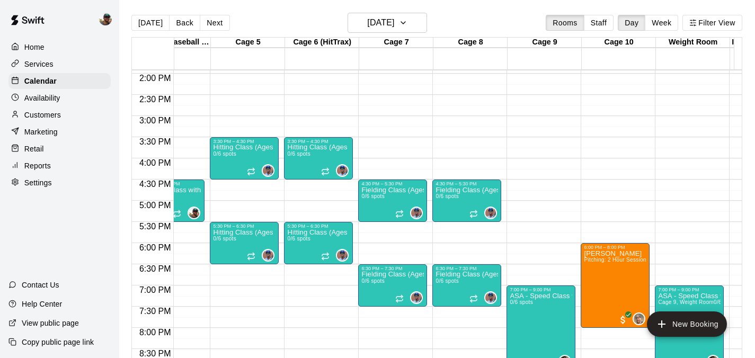
scroll to position [590, 298]
